Goal: Information Seeking & Learning: Compare options

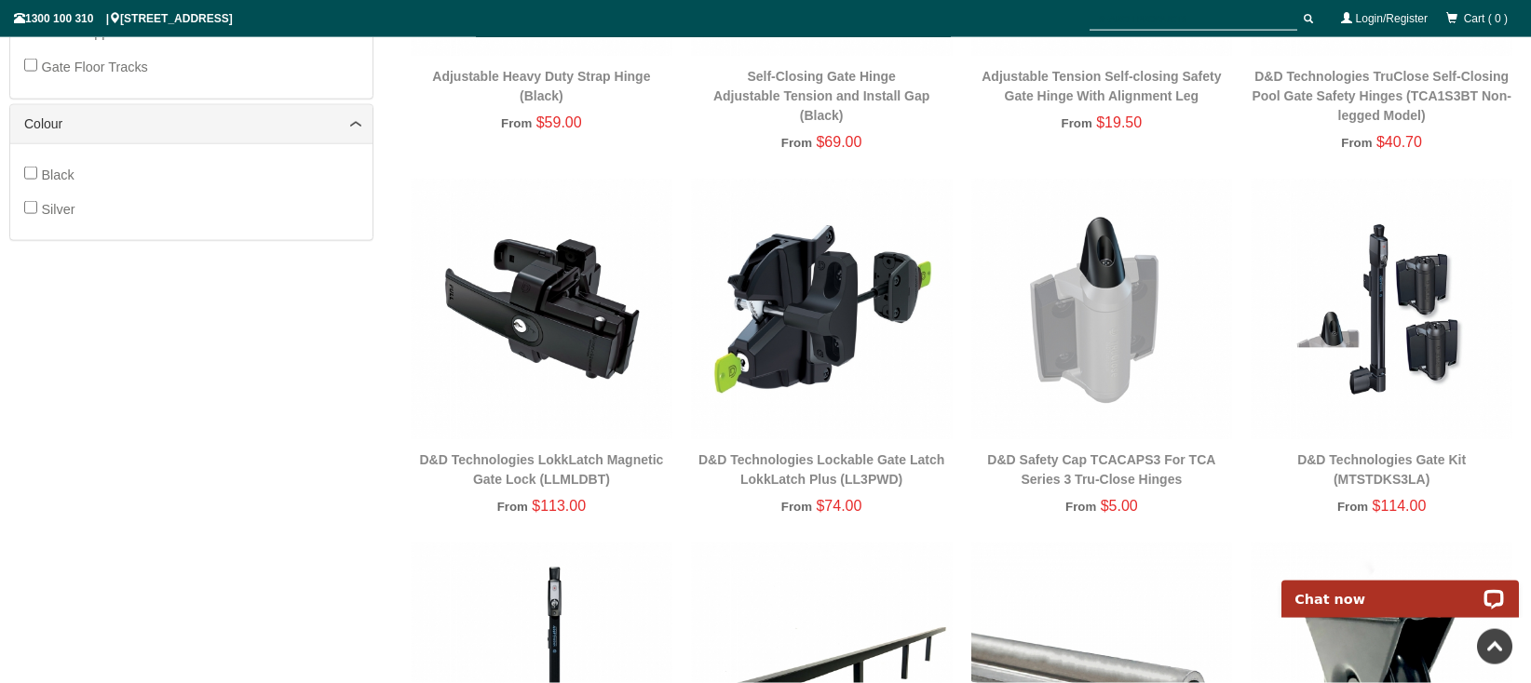
scroll to position [911, 0]
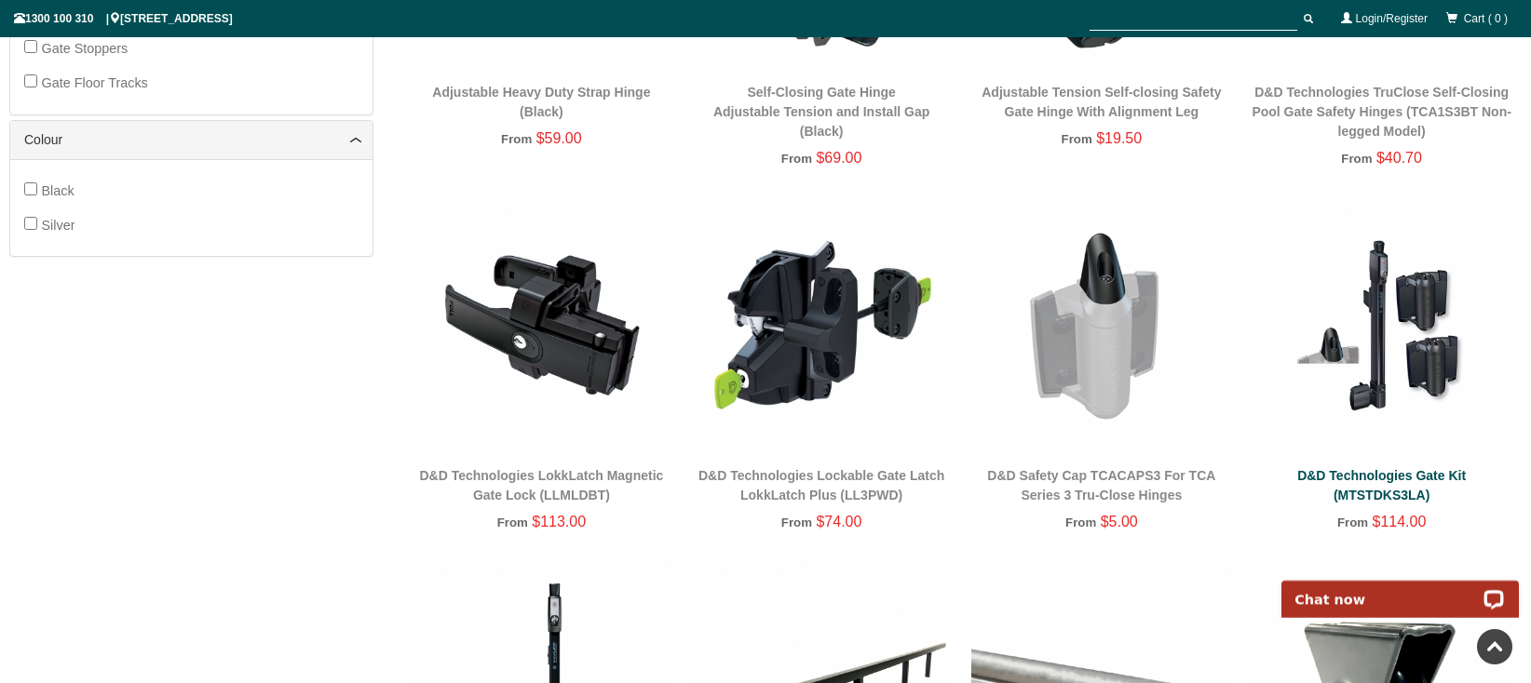
click at [1384, 489] on link "D&D Technologies Gate Kit (MTSTDKS3LA)" at bounding box center [1381, 485] width 169 height 34
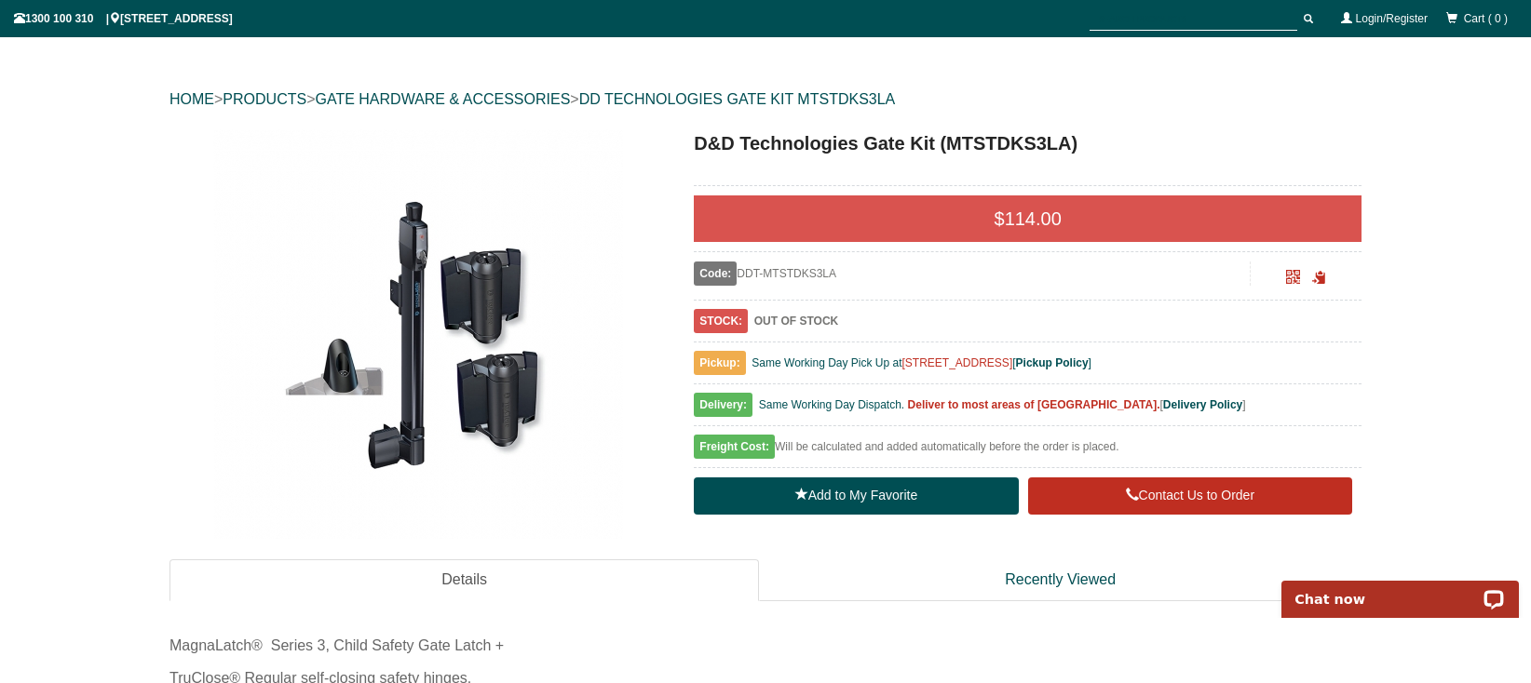
click at [412, 335] on img at bounding box center [418, 334] width 410 height 410
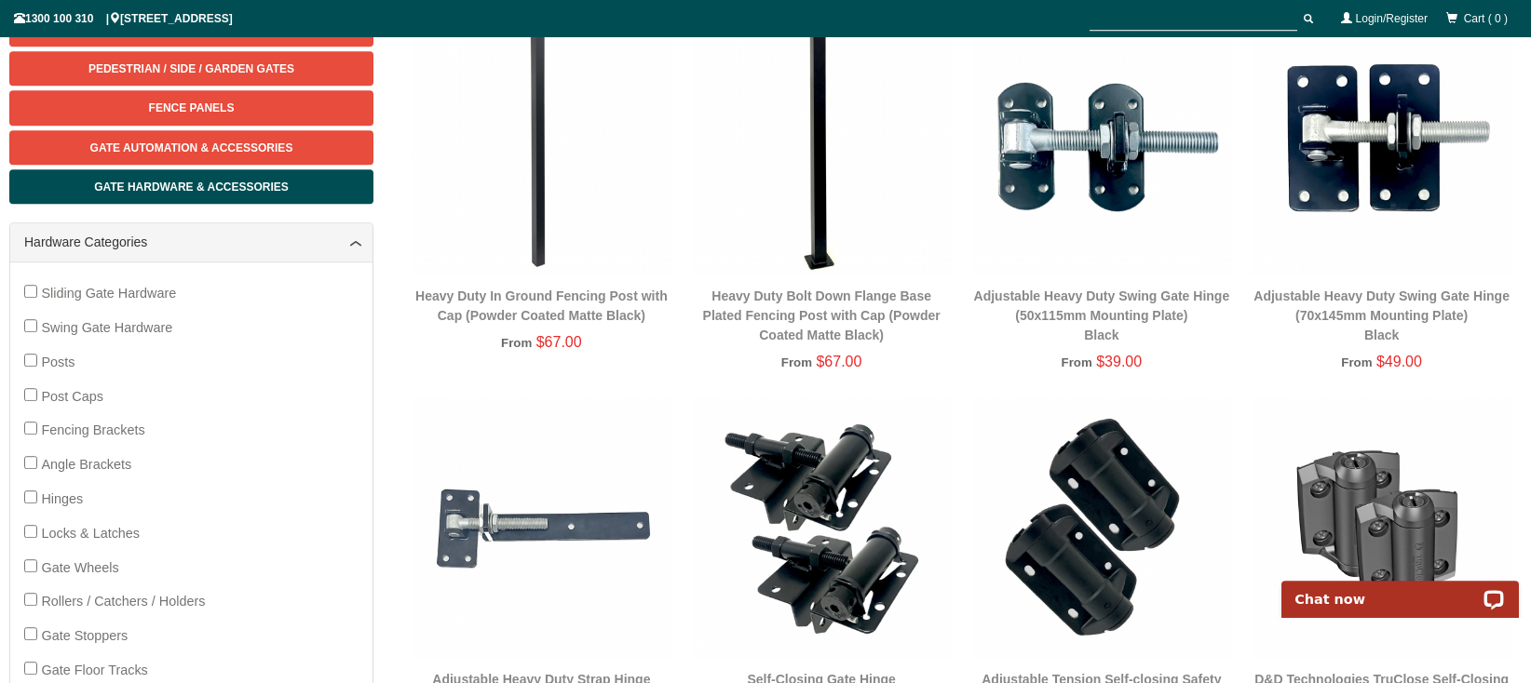
scroll to position [344, 0]
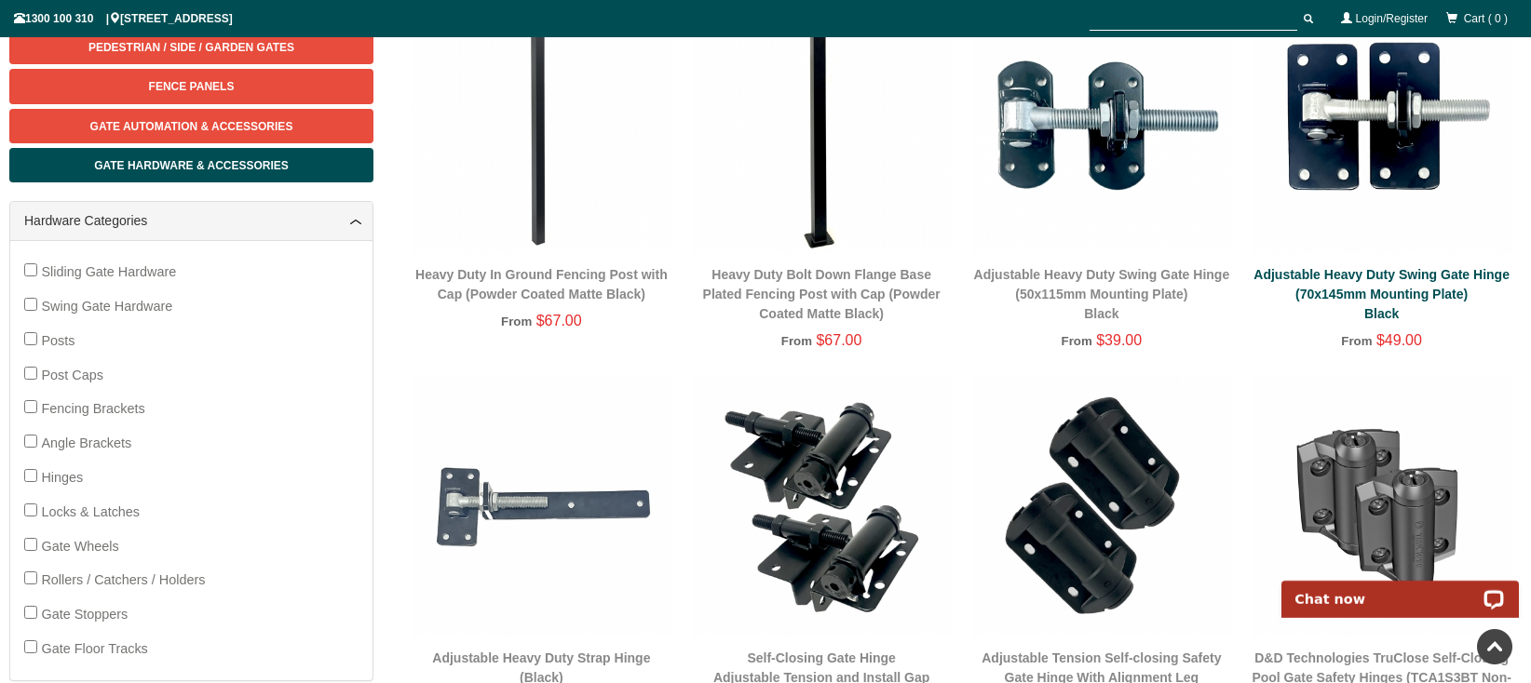
click at [1345, 281] on link "Adjustable Heavy Duty Swing Gate Hinge (70x145mm Mounting Plate) Black" at bounding box center [1381, 294] width 256 height 54
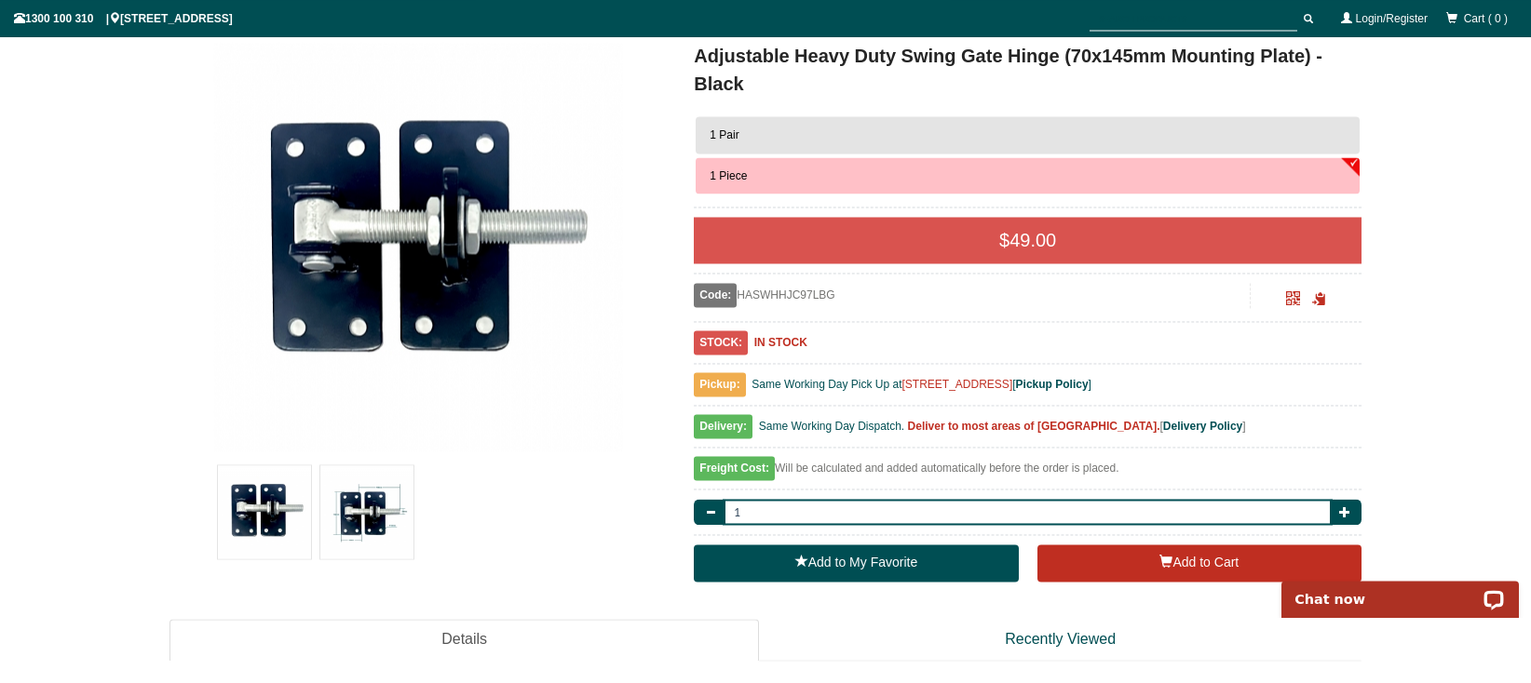
scroll to position [240, 0]
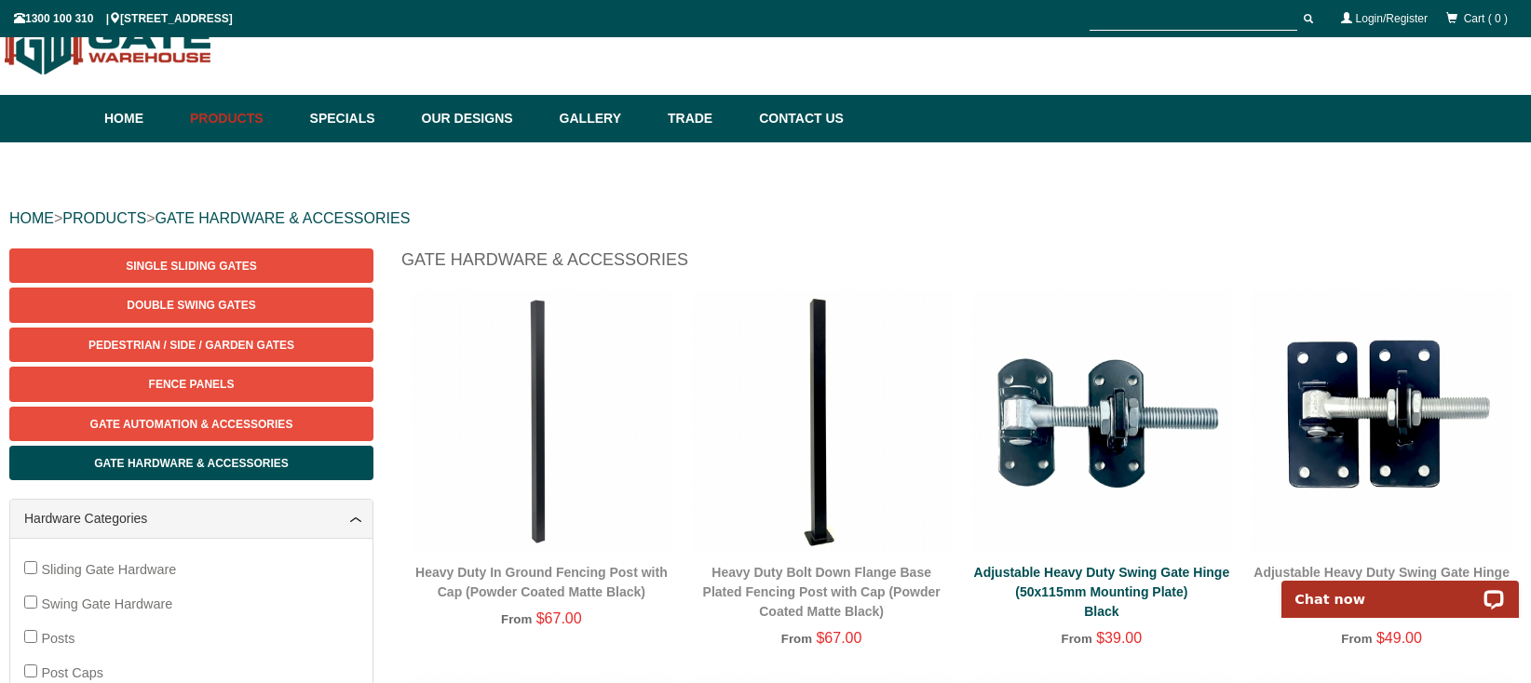
click at [1104, 576] on link "Adjustable Heavy Duty Swing Gate Hinge (50x115mm Mounting Plate) Black" at bounding box center [1102, 592] width 256 height 54
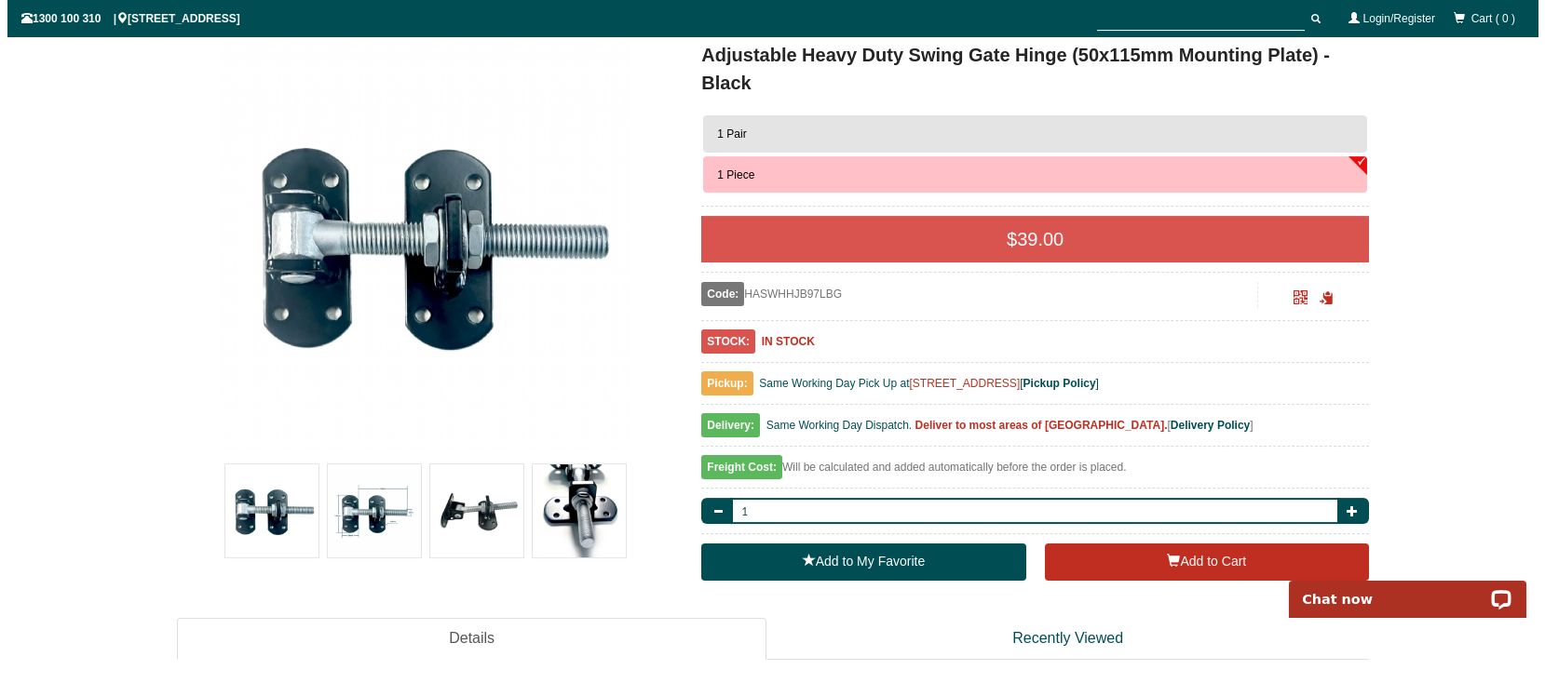
scroll to position [255, 0]
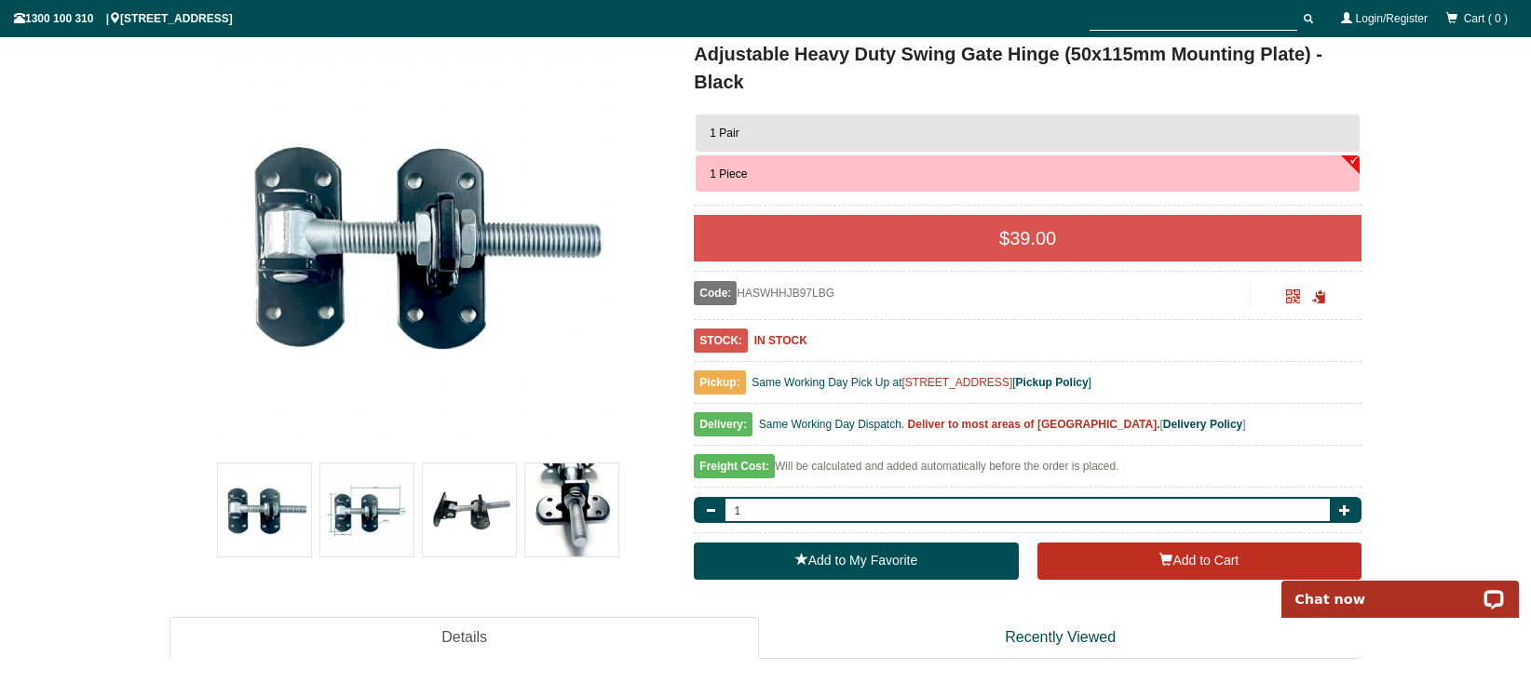
click at [574, 494] on img at bounding box center [571, 510] width 93 height 93
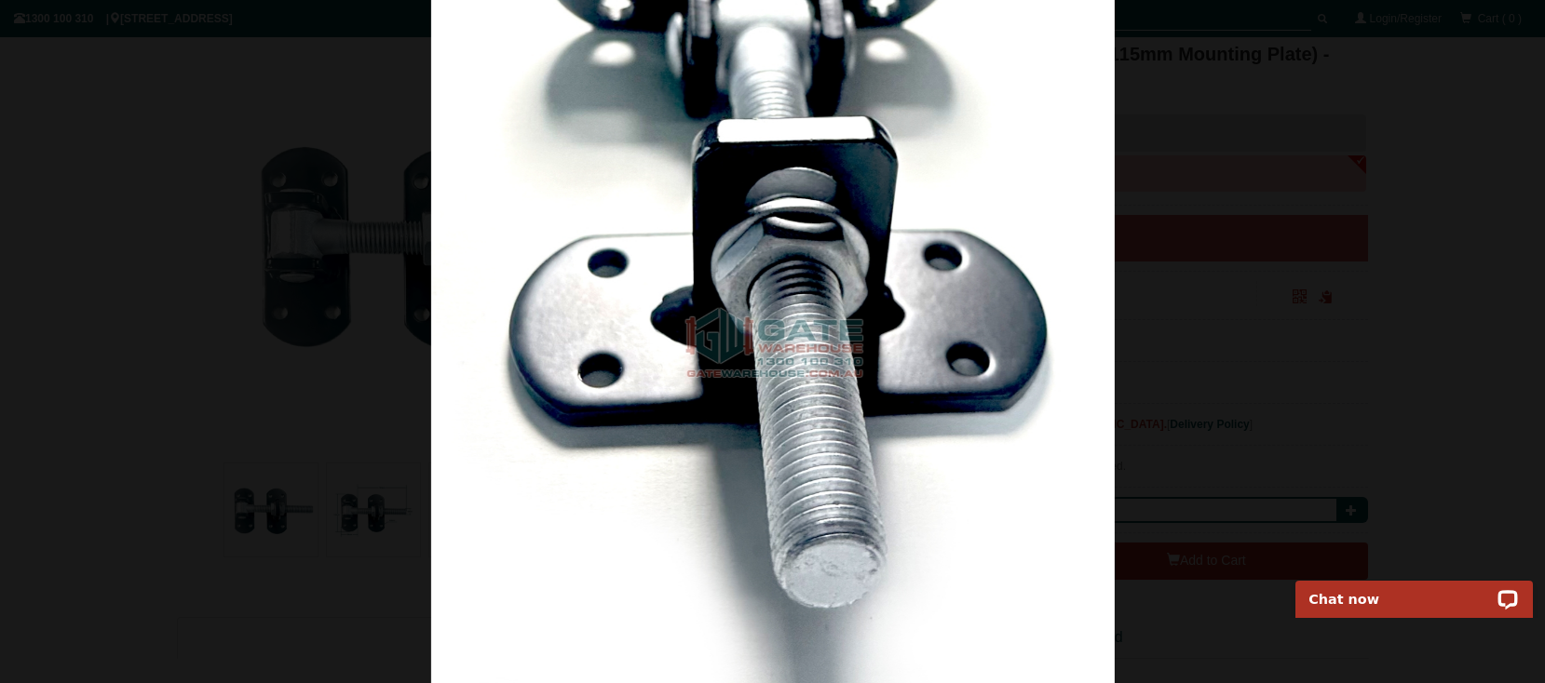
click at [189, 381] on div at bounding box center [772, 341] width 1545 height 683
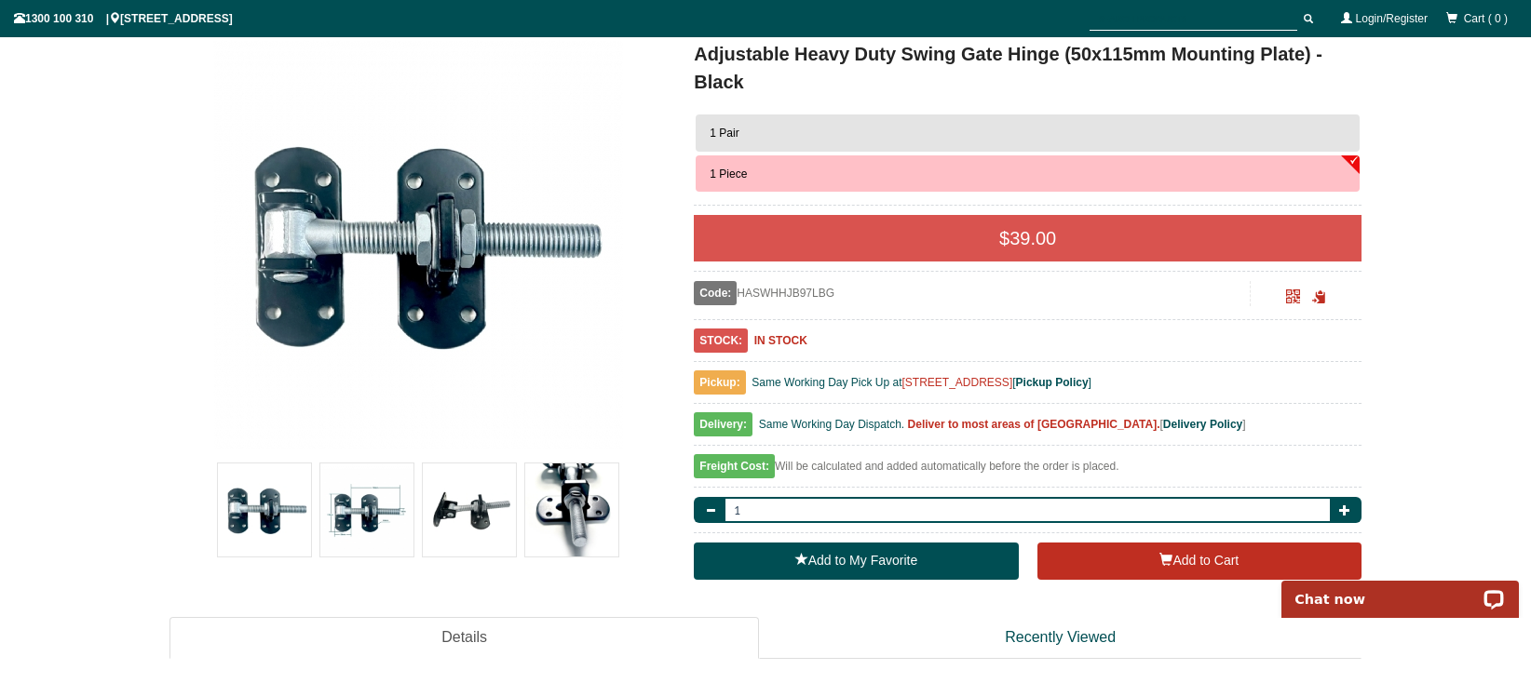
click at [473, 508] on img at bounding box center [469, 510] width 93 height 93
